Goal: Entertainment & Leisure: Consume media (video, audio)

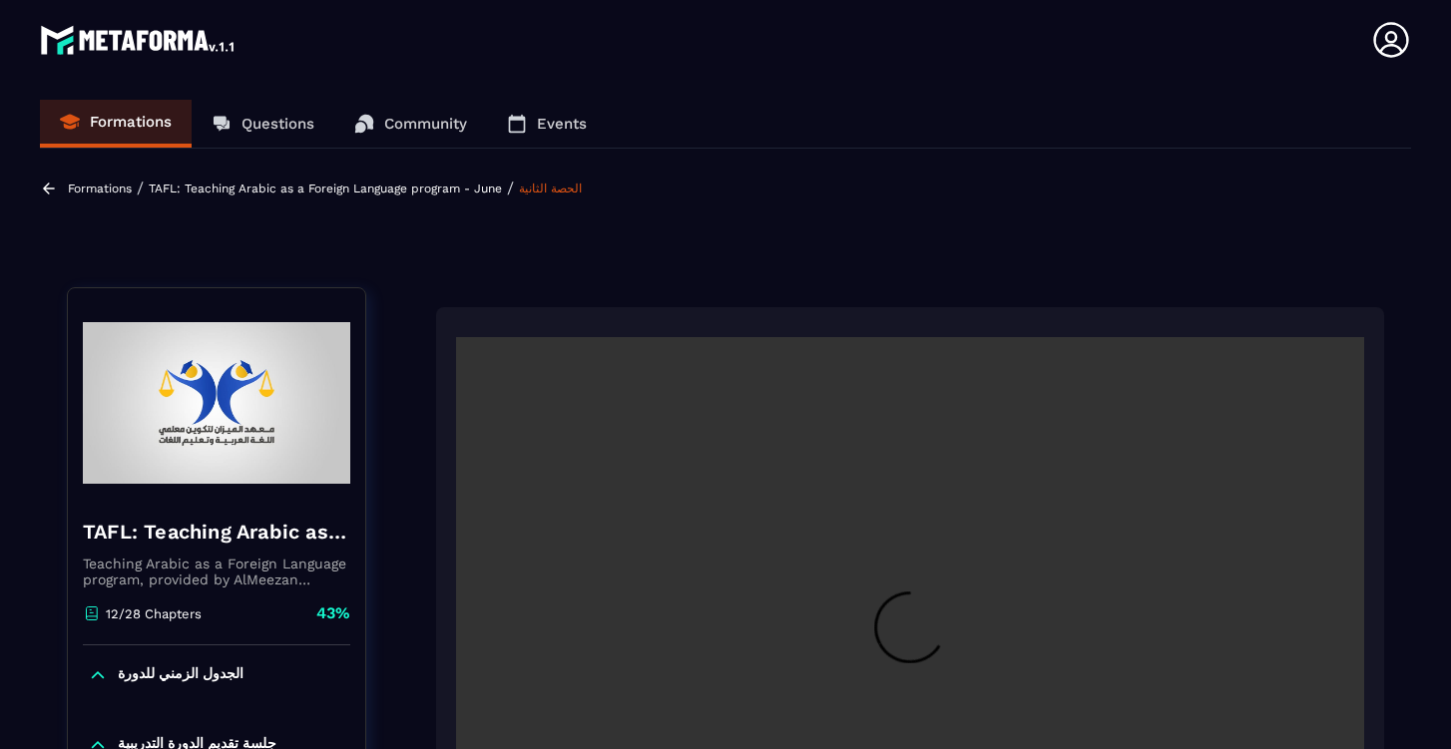
scroll to position [208, 0]
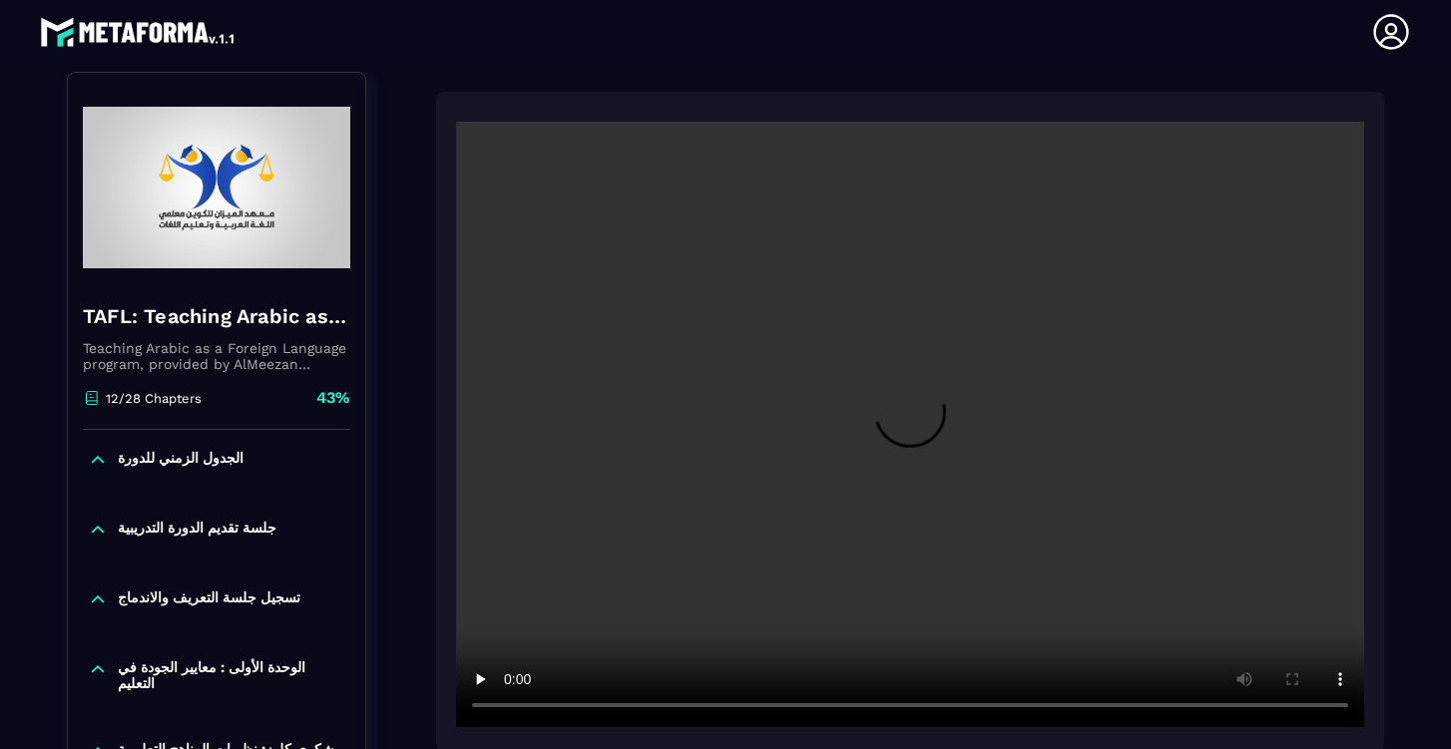
click at [922, 709] on video at bounding box center [910, 425] width 908 height 606
click at [512, 710] on video at bounding box center [910, 425] width 908 height 606
click at [930, 711] on video at bounding box center [910, 425] width 908 height 606
click at [927, 709] on video at bounding box center [910, 425] width 908 height 606
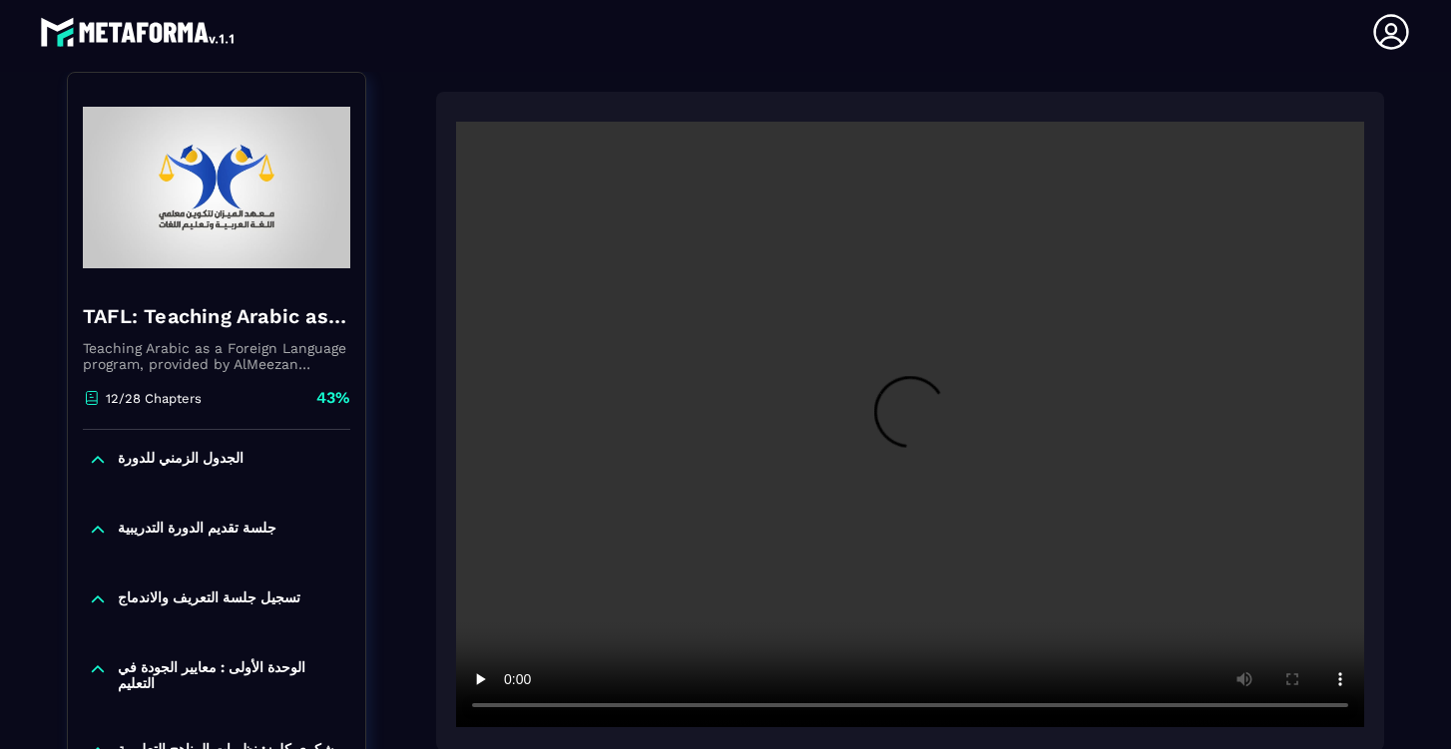
click at [928, 709] on video at bounding box center [910, 425] width 908 height 606
click at [508, 705] on video at bounding box center [910, 425] width 908 height 606
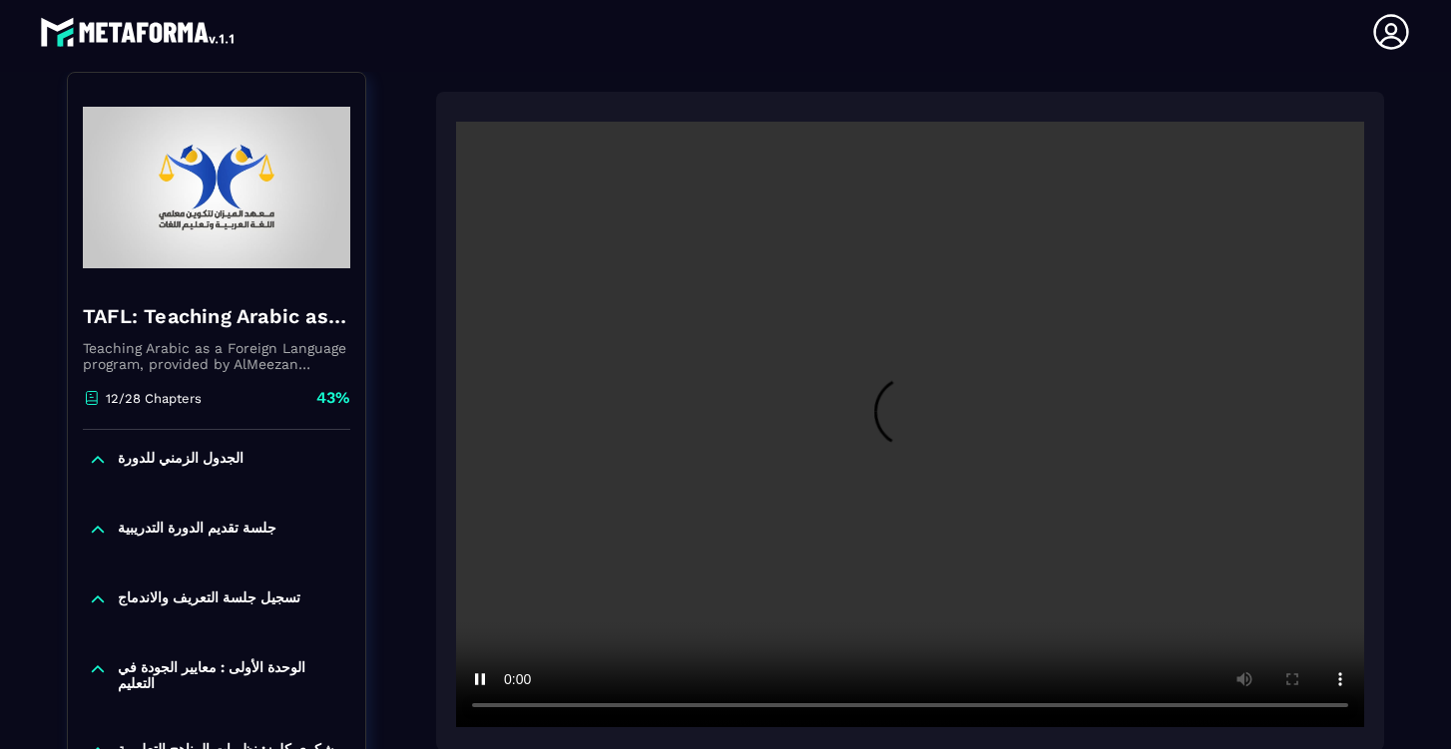
click at [512, 711] on video at bounding box center [910, 425] width 908 height 606
click at [944, 708] on video at bounding box center [910, 425] width 908 height 606
click at [941, 706] on video at bounding box center [910, 425] width 908 height 606
click at [954, 709] on video at bounding box center [910, 425] width 908 height 606
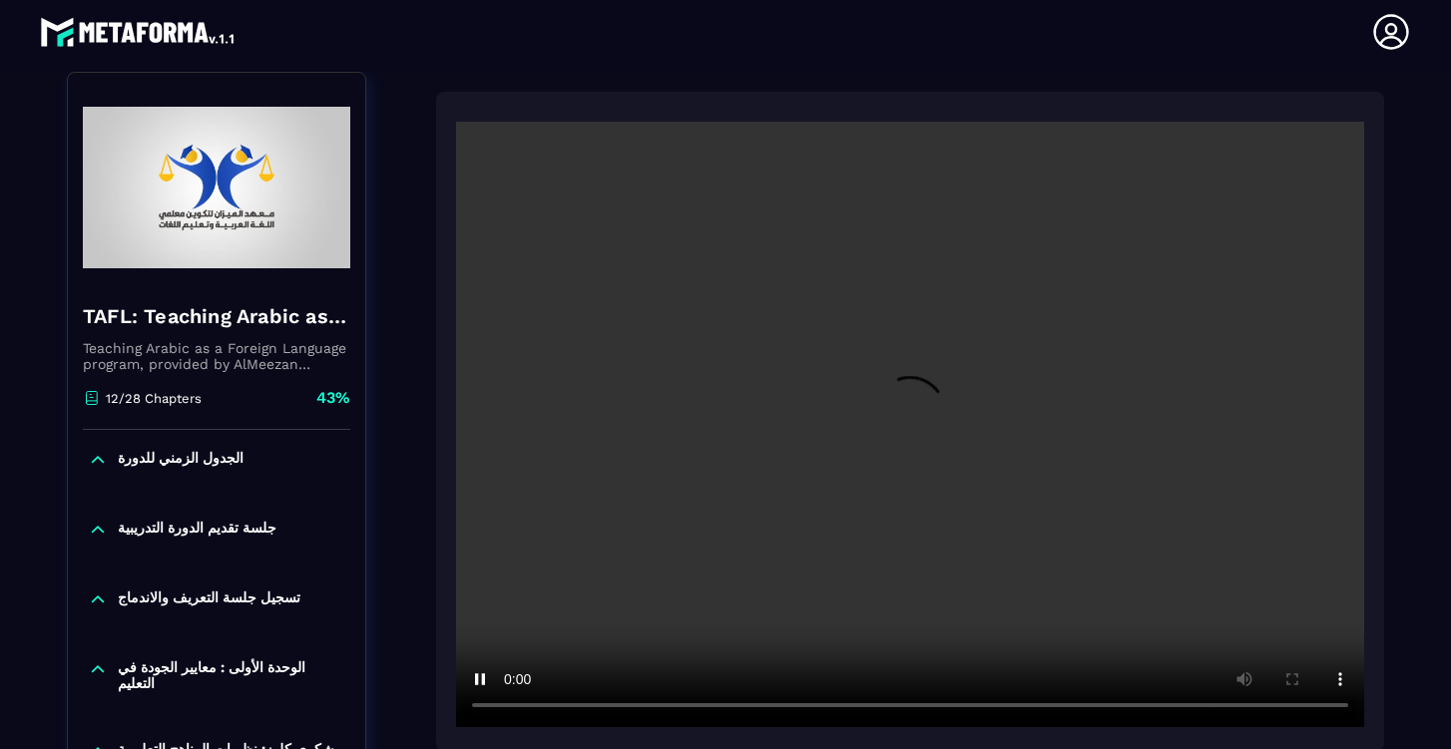
click at [516, 708] on video at bounding box center [910, 425] width 908 height 606
click at [514, 703] on video at bounding box center [910, 425] width 908 height 606
click at [509, 704] on video at bounding box center [910, 425] width 908 height 606
click at [505, 707] on video at bounding box center [910, 425] width 908 height 606
click at [514, 711] on video at bounding box center [910, 425] width 908 height 606
